Goal: Task Accomplishment & Management: Manage account settings

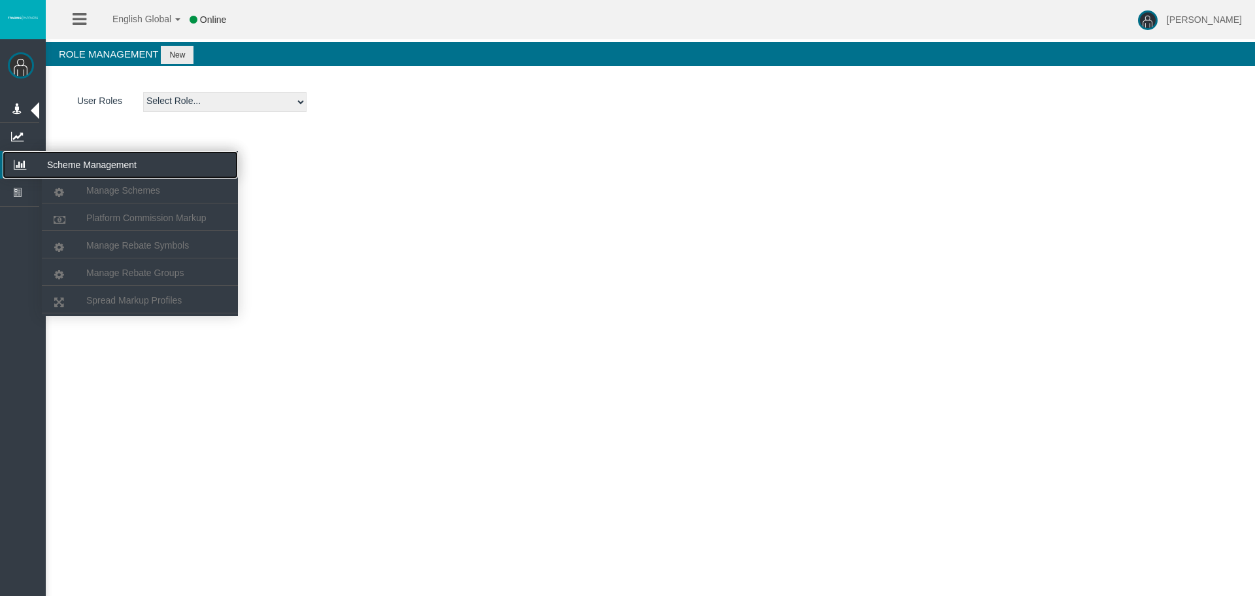
click at [27, 158] on icon at bounding box center [20, 164] width 35 height 27
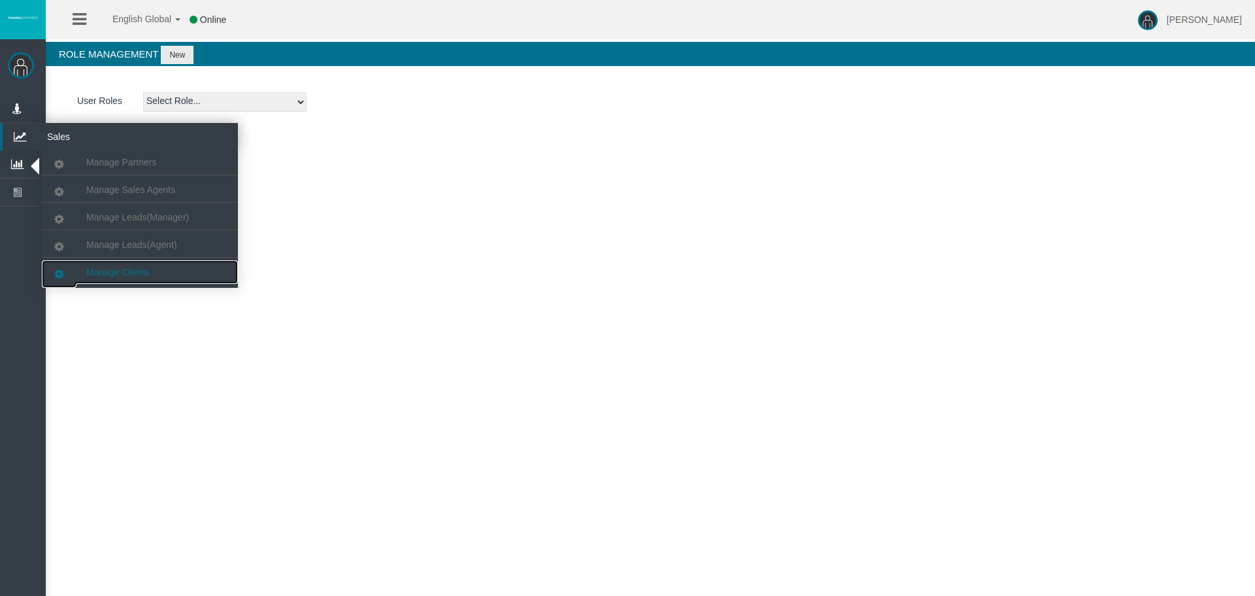
click at [158, 271] on link "Manage Clients" at bounding box center [140, 272] width 196 height 24
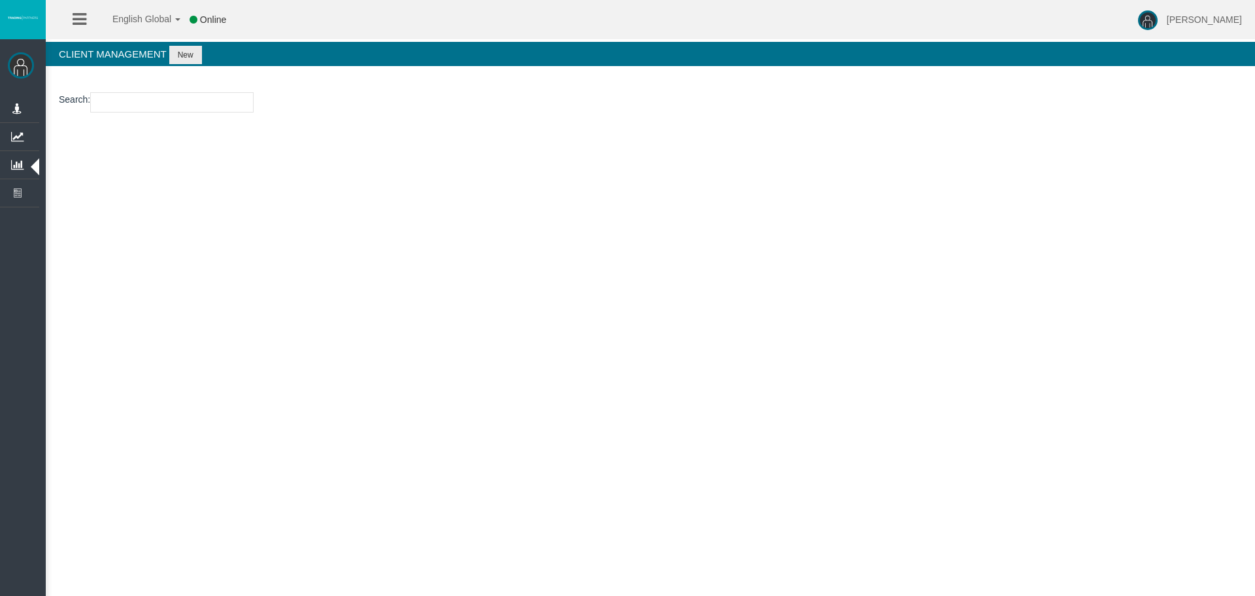
click at [167, 102] on input "number" at bounding box center [171, 102] width 163 height 20
paste input "15186937"
type input "15186937"
